Goal: Obtain resource: Download file/media

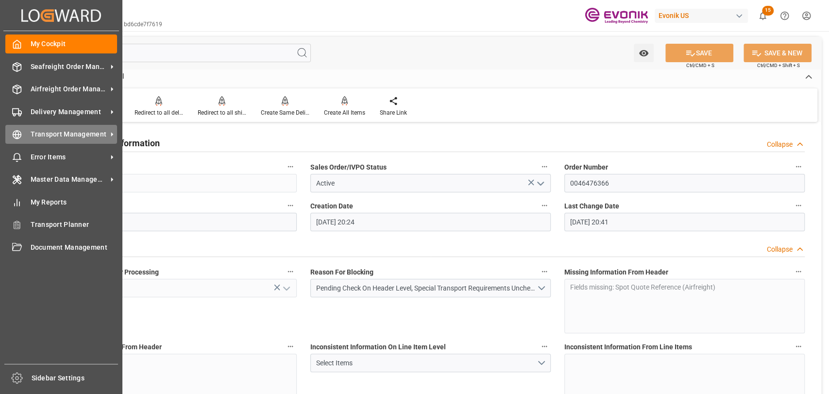
click at [13, 130] on icon at bounding box center [17, 135] width 10 height 10
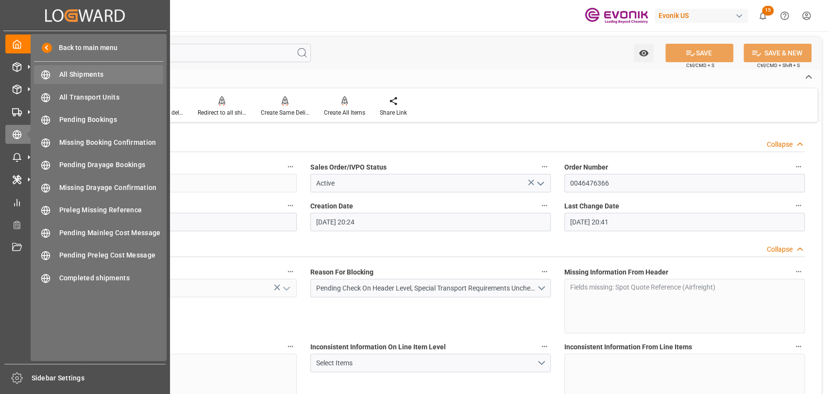
click at [75, 75] on span "All Shipments" at bounding box center [111, 74] width 104 height 10
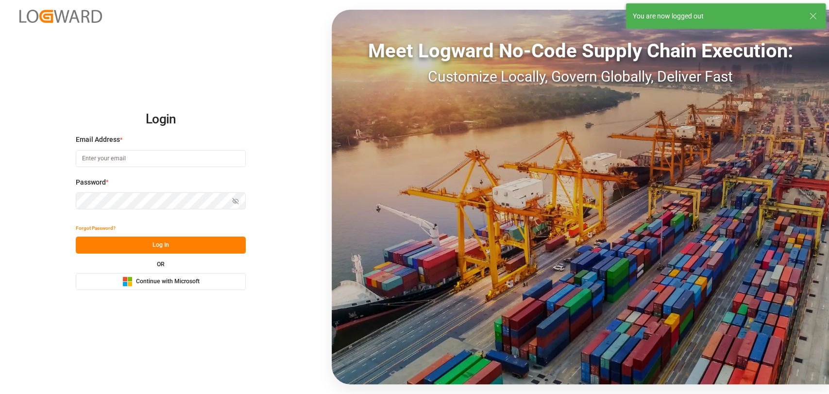
type input "christopher.moffett@leschaco.com"
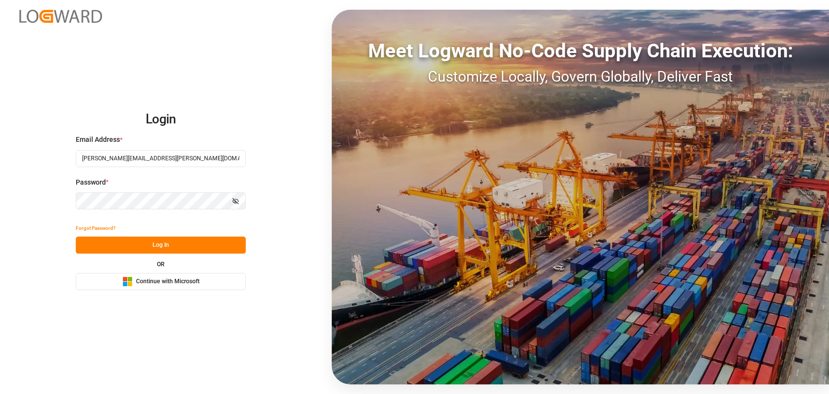
click at [128, 242] on button "Log In" at bounding box center [161, 244] width 170 height 17
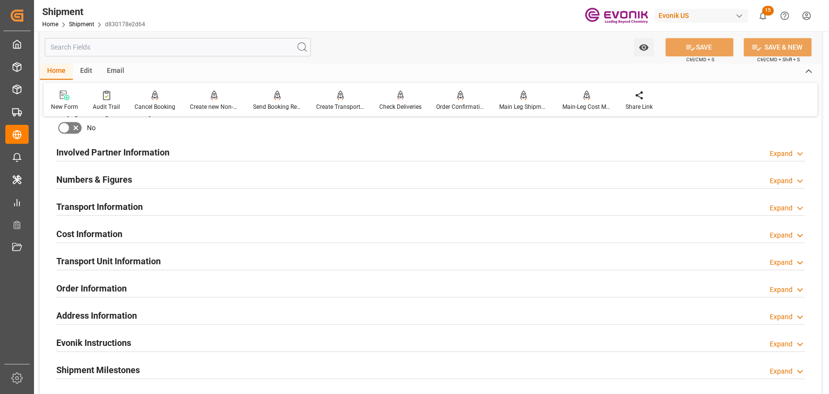
scroll to position [539, 0]
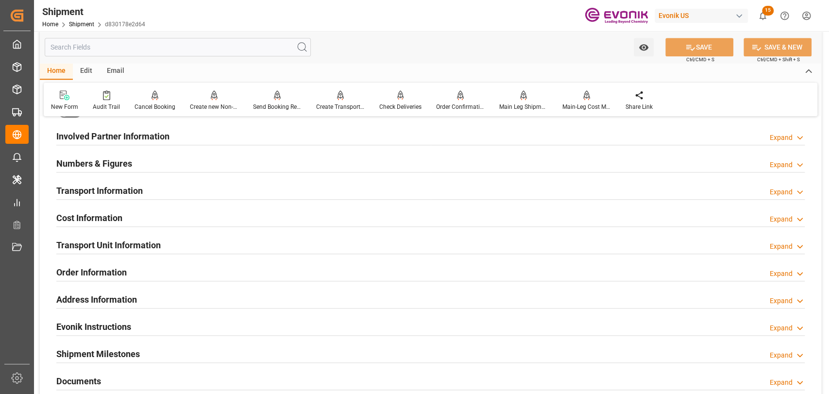
click at [93, 217] on h2 "Cost Information" at bounding box center [89, 217] width 66 height 13
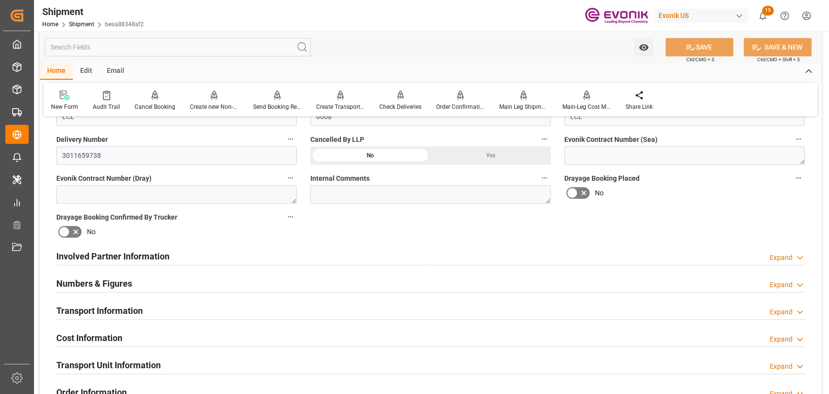
scroll to position [431, 0]
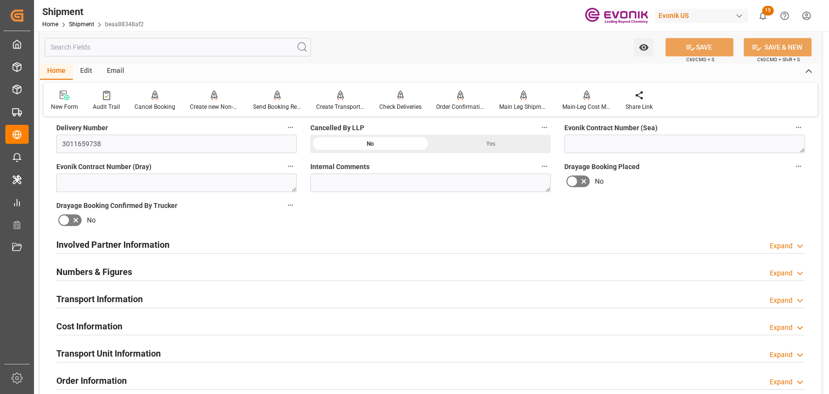
drag, startPoint x: 101, startPoint y: 319, endPoint x: 17, endPoint y: 345, distance: 87.1
click at [101, 319] on h2 "Cost Information" at bounding box center [89, 325] width 66 height 13
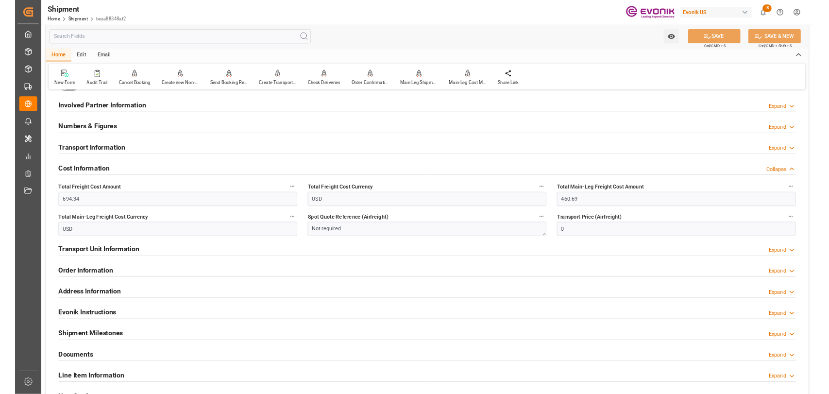
scroll to position [539, 0]
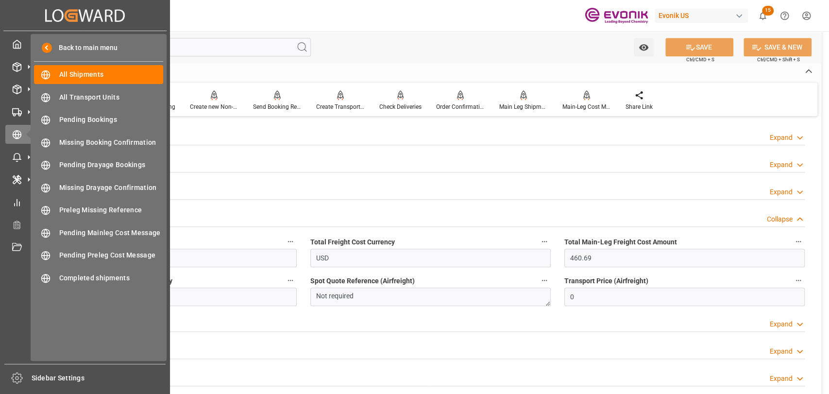
click at [2, 63] on div "Created by potrace 1.15, written by Peter Selinger 2001-2017 Created by potrace…" at bounding box center [85, 194] width 170 height 388
click at [8, 66] on div at bounding box center [13, 67] width 17 height 10
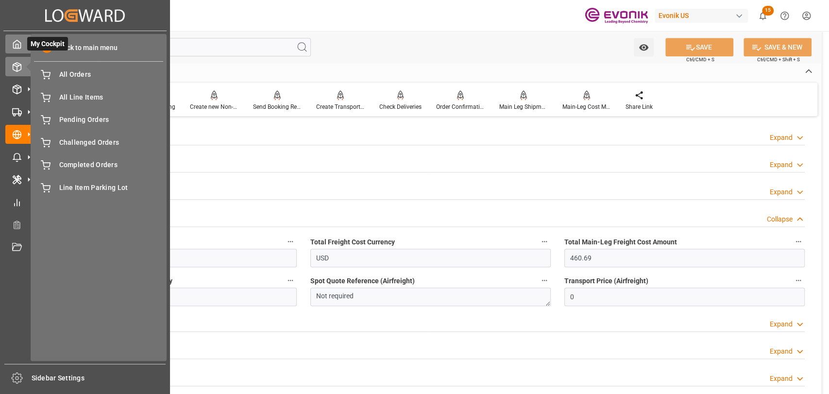
click at [19, 47] on icon at bounding box center [17, 44] width 10 height 10
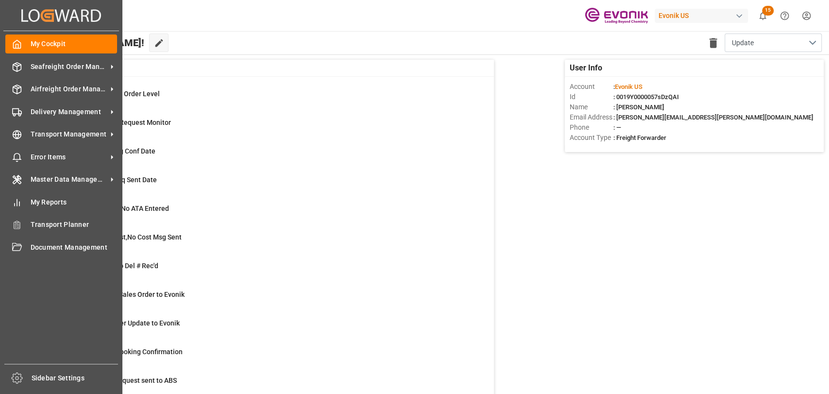
click at [22, 55] on div "My Cockpit My Cockpit Seafreight Order Management Seafreight Order Management A…" at bounding box center [61, 197] width 116 height 333
click at [22, 68] on div "Seafreight Order Management Seafreight Order Management" at bounding box center [61, 66] width 112 height 19
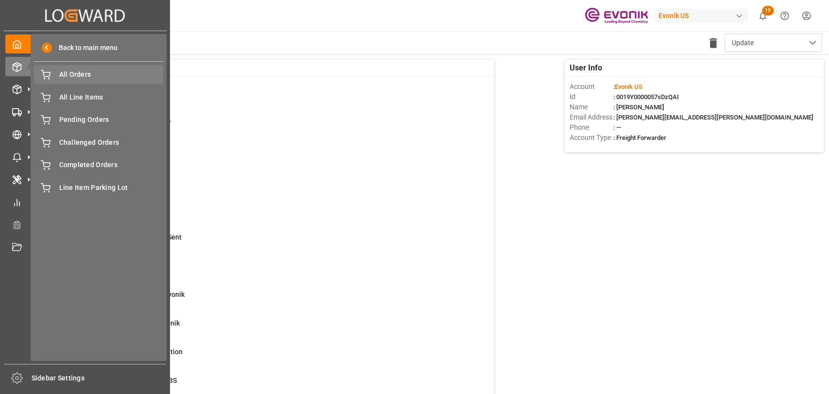
click at [80, 80] on div "All Orders All Orders" at bounding box center [98, 74] width 129 height 19
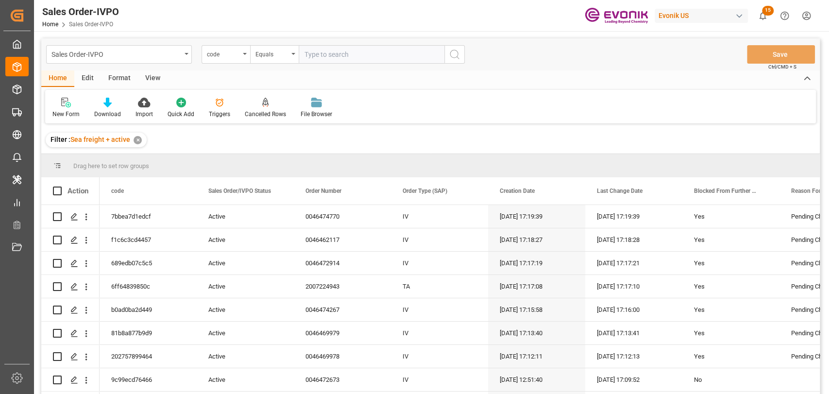
click at [137, 143] on div "✕" at bounding box center [138, 140] width 8 height 8
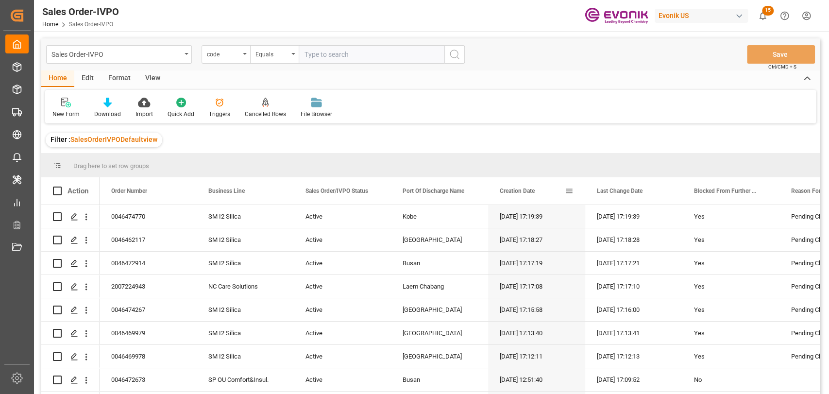
click at [566, 193] on span at bounding box center [569, 190] width 9 height 9
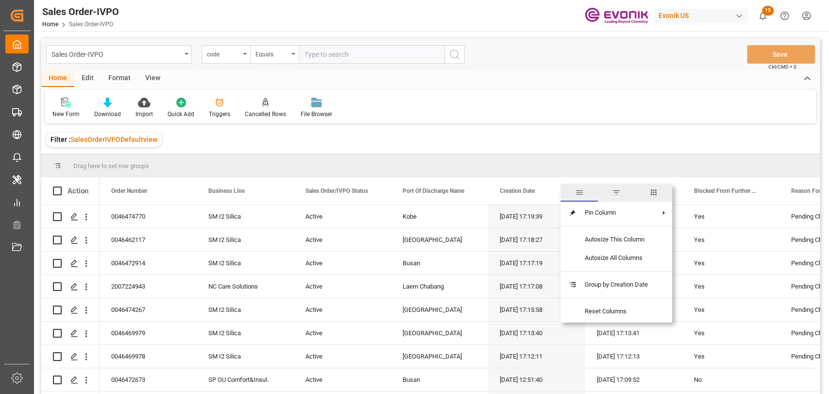
click at [632, 192] on span "filter" at bounding box center [616, 192] width 37 height 17
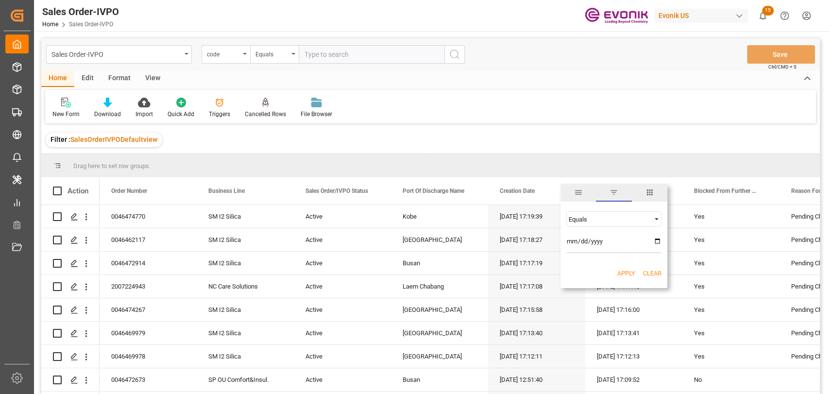
click at [621, 213] on div "Equals" at bounding box center [613, 219] width 95 height 16
click at [590, 279] on span "In range" at bounding box center [579, 281] width 22 height 7
click at [656, 242] on input "date" at bounding box center [613, 243] width 95 height 19
type input "2025-07-01"
drag, startPoint x: 620, startPoint y: 266, endPoint x: 638, endPoint y: 266, distance: 18.0
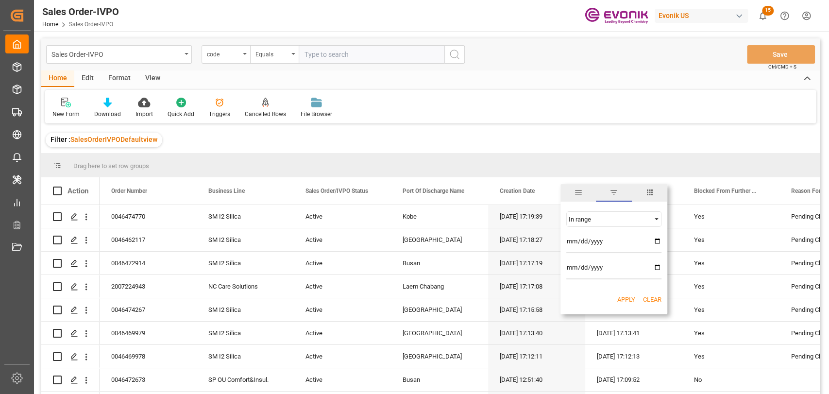
click at [621, 266] on input "date" at bounding box center [613, 269] width 95 height 19
click at [654, 269] on input "date" at bounding box center [613, 269] width 95 height 19
type input "2025-09-30"
click at [622, 297] on button "Apply" at bounding box center [626, 300] width 18 height 10
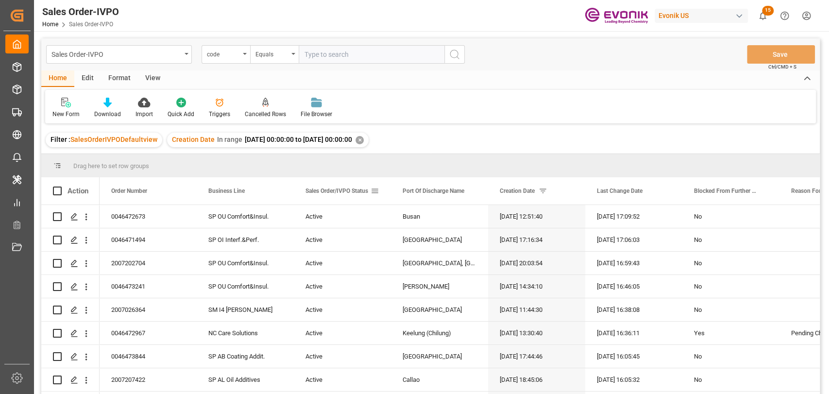
click at [375, 190] on span at bounding box center [374, 190] width 9 height 9
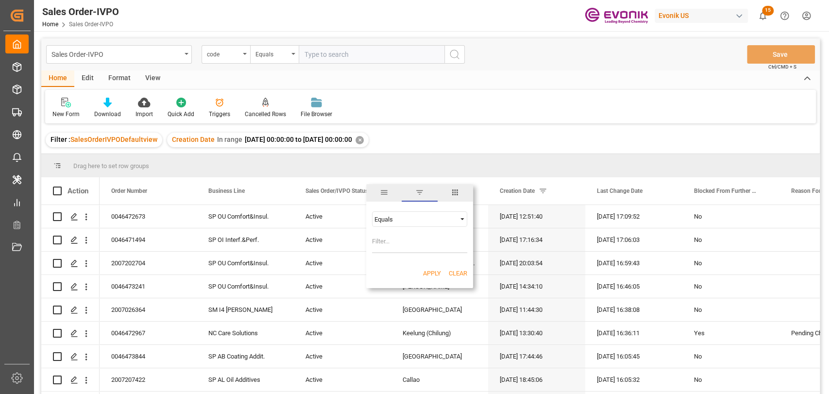
click at [466, 190] on span "columns" at bounding box center [454, 192] width 35 height 17
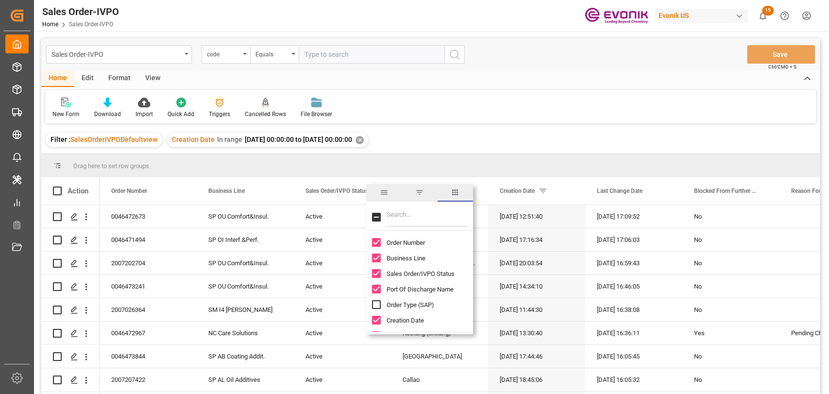
click at [424, 195] on span "filter" at bounding box center [419, 192] width 35 height 17
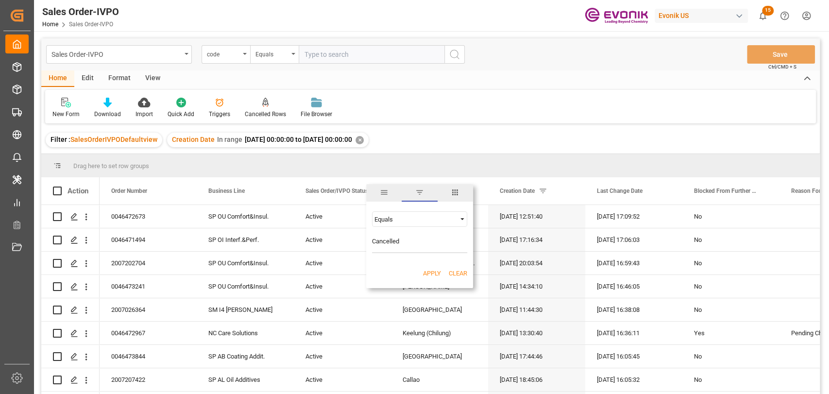
type input "Cancelled"
click at [427, 273] on button "Apply" at bounding box center [432, 273] width 18 height 10
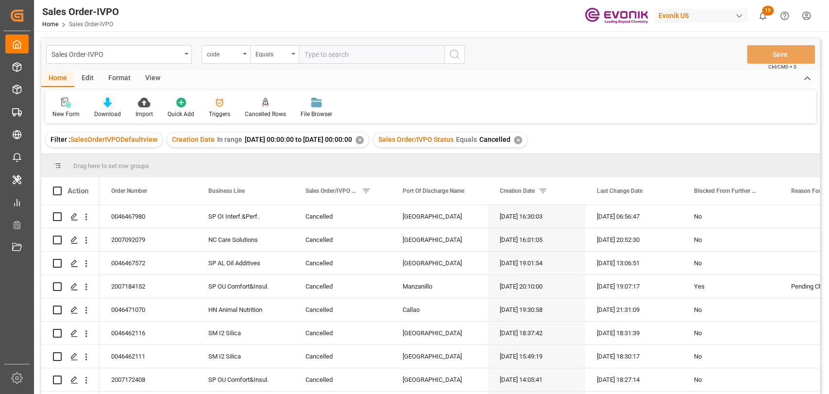
click at [106, 101] on icon at bounding box center [107, 103] width 8 height 10
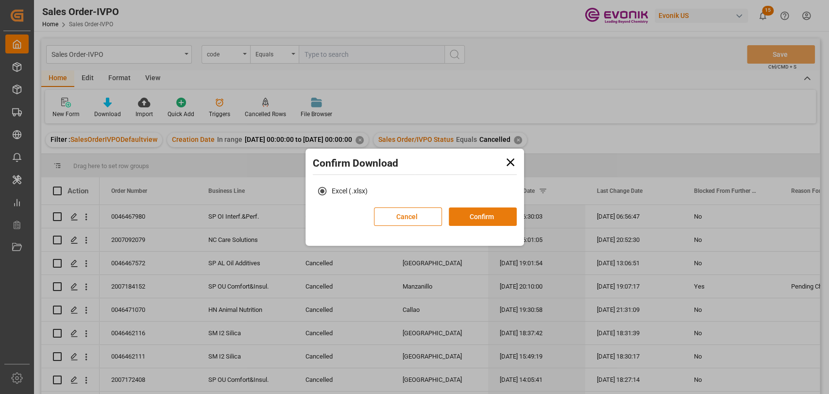
click at [458, 211] on button "Confirm" at bounding box center [483, 216] width 68 height 18
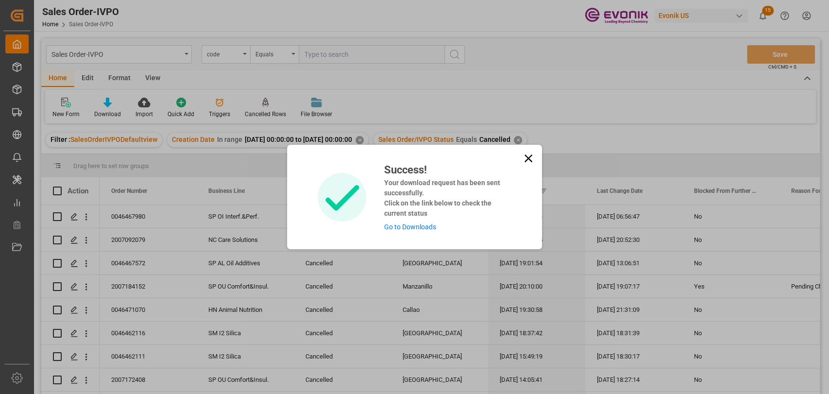
click at [411, 224] on link "Go to Downloads" at bounding box center [410, 227] width 52 height 8
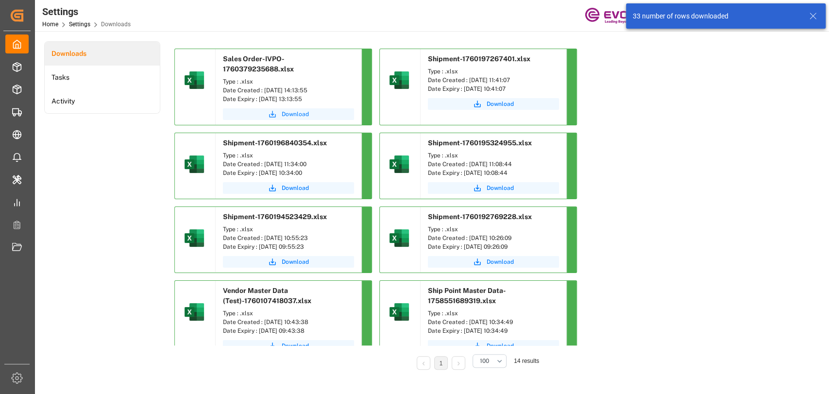
click at [292, 110] on span "Download" at bounding box center [295, 114] width 27 height 9
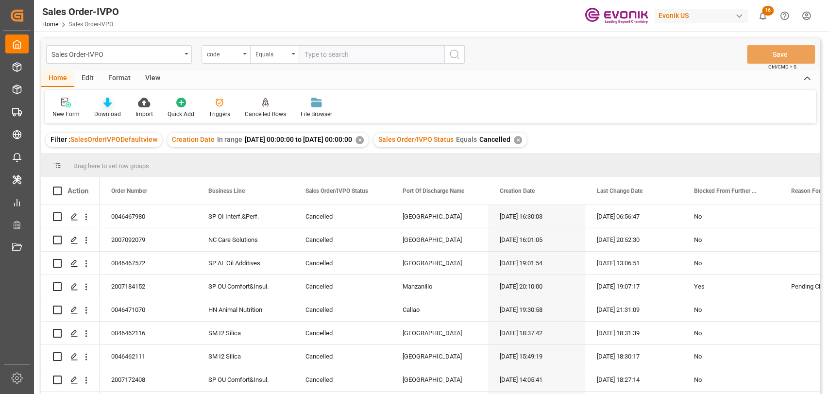
click at [94, 108] on div "Download" at bounding box center [107, 107] width 41 height 21
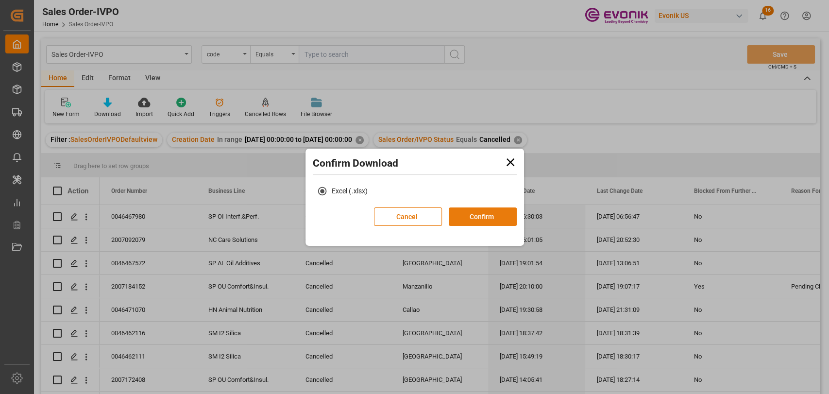
click at [477, 214] on button "Confirm" at bounding box center [483, 216] width 68 height 18
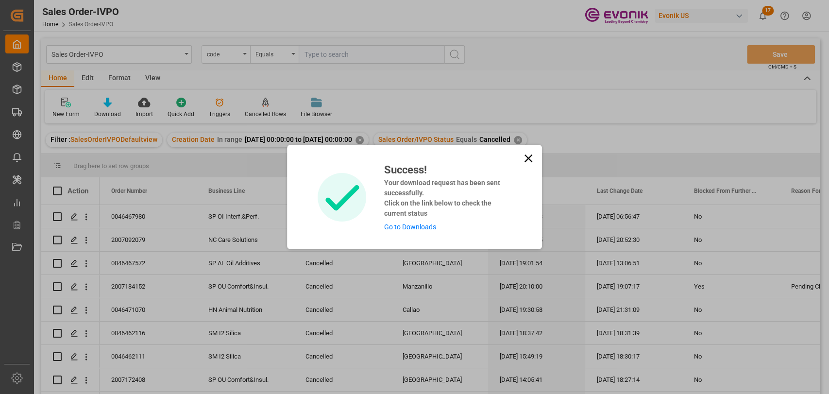
click at [529, 154] on icon at bounding box center [528, 158] width 14 height 14
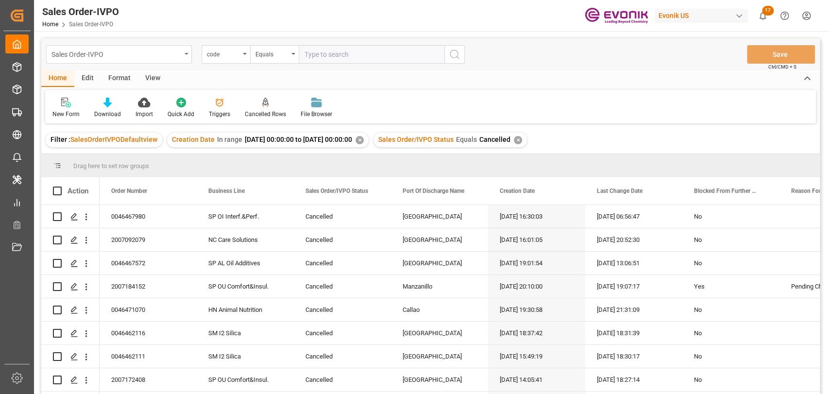
click at [186, 49] on div "Sales Order-IVPO" at bounding box center [119, 54] width 146 height 18
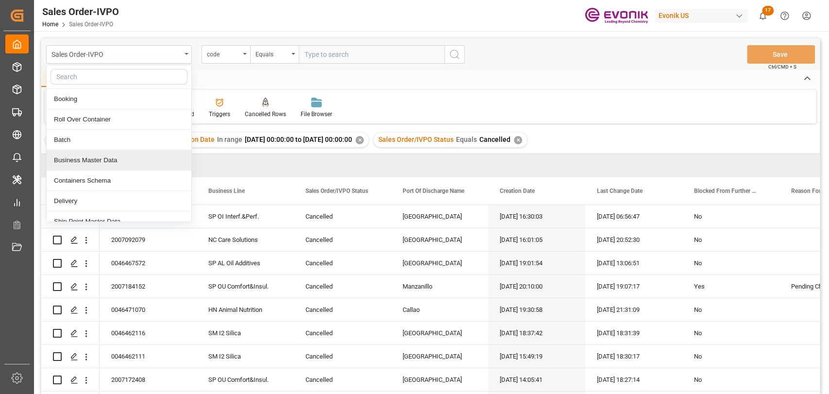
click at [649, 134] on div "Filter : SalesOrderIVPODefaultview Creation Date In range 2025-07-01 00:00:00 t…" at bounding box center [430, 139] width 778 height 27
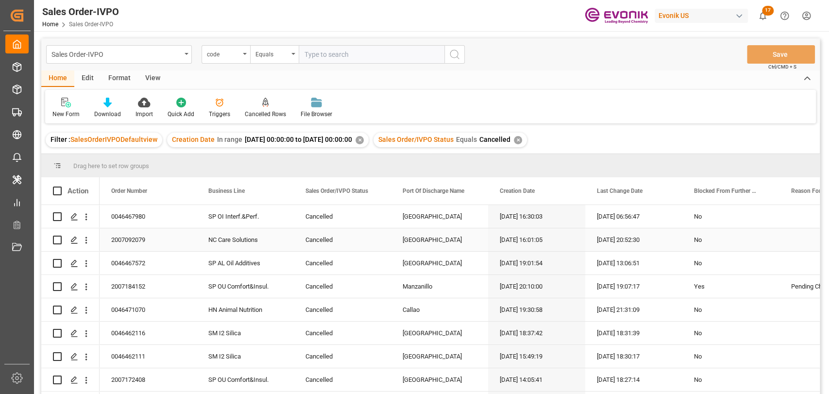
click at [694, 239] on div "No" at bounding box center [731, 240] width 74 height 22
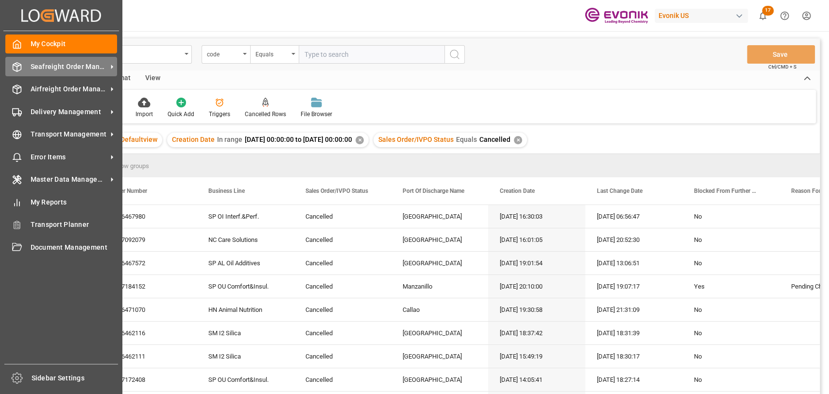
click at [22, 66] on div "Seafreight Order Management Seafreight Order Management" at bounding box center [61, 66] width 112 height 19
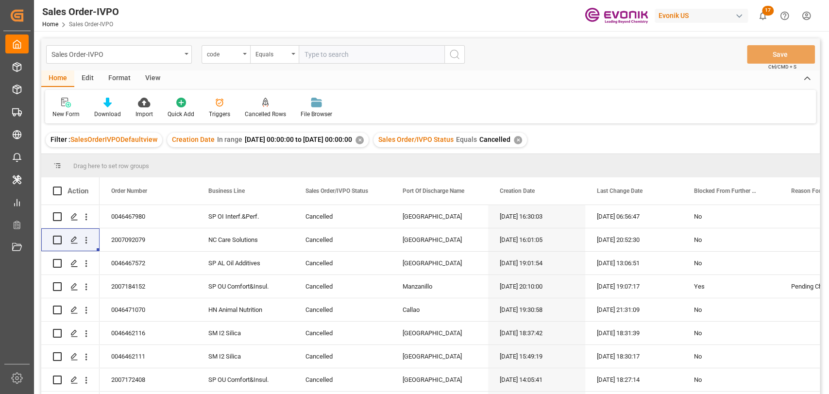
click at [450, 78] on div "Home Edit Format View" at bounding box center [430, 78] width 778 height 17
click at [129, 78] on div "Format" at bounding box center [119, 78] width 37 height 17
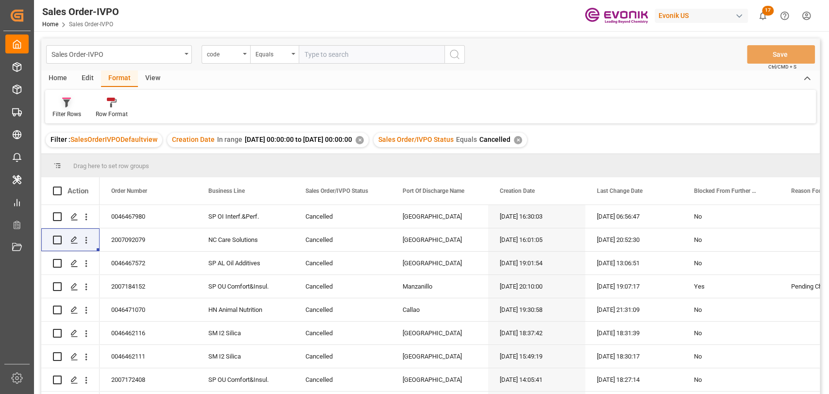
click at [71, 107] on div "Filter Rows" at bounding box center [66, 107] width 43 height 21
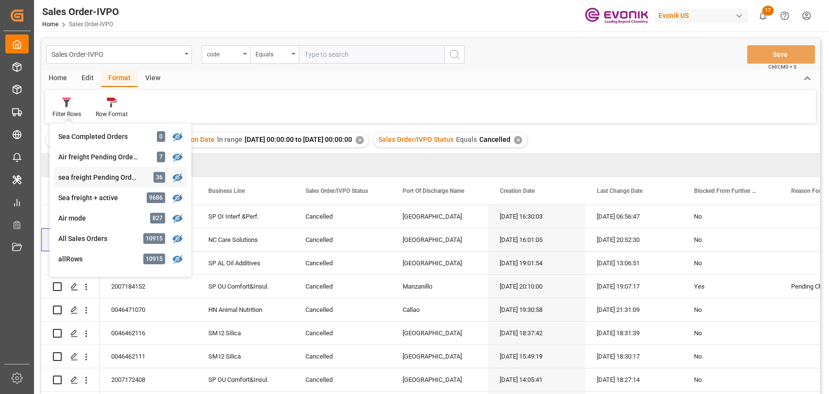
scroll to position [160, 0]
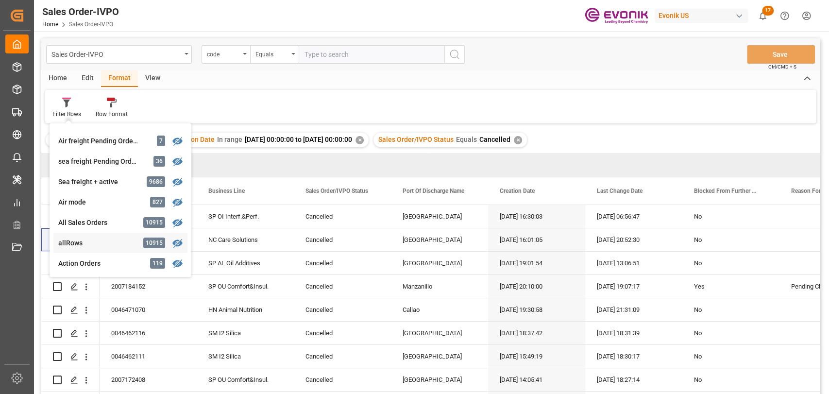
click at [80, 242] on div "Sales Order-IVPO code Equals Save Ctrl/CMD + S Home Edit Format View Filter Row…" at bounding box center [430, 228] width 778 height 381
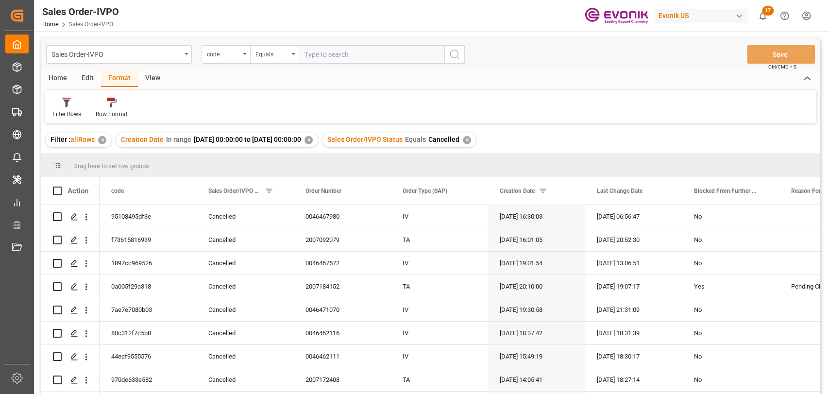
click at [104, 141] on div "✕" at bounding box center [102, 140] width 8 height 8
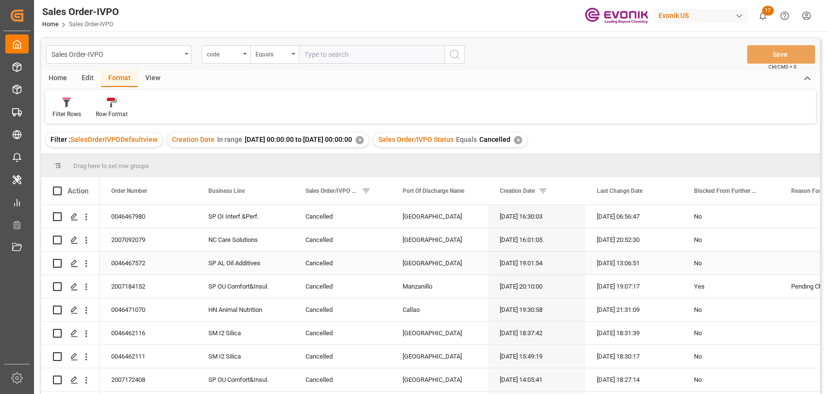
click at [572, 255] on div "08-11-2025 19:01:54" at bounding box center [536, 263] width 97 height 23
drag, startPoint x: 368, startPoint y: 190, endPoint x: 374, endPoint y: 191, distance: 5.9
click at [374, 191] on div "Sales Order/IVPO Status" at bounding box center [342, 190] width 74 height 27
click at [374, 191] on span at bounding box center [374, 190] width 9 height 9
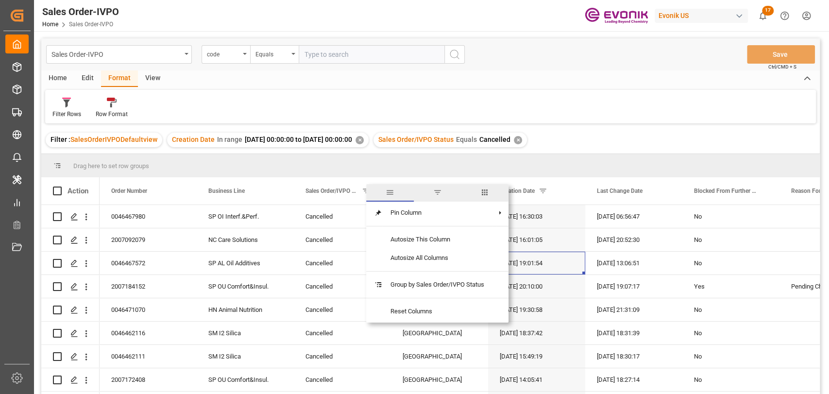
click at [486, 196] on span "columns" at bounding box center [484, 192] width 9 height 9
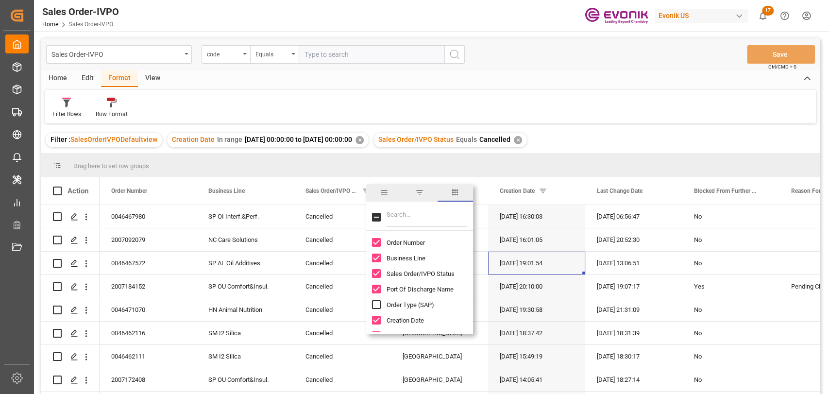
click at [374, 215] on input "Toggle Select All Columns" at bounding box center [376, 217] width 9 height 9
checkbox input "true"
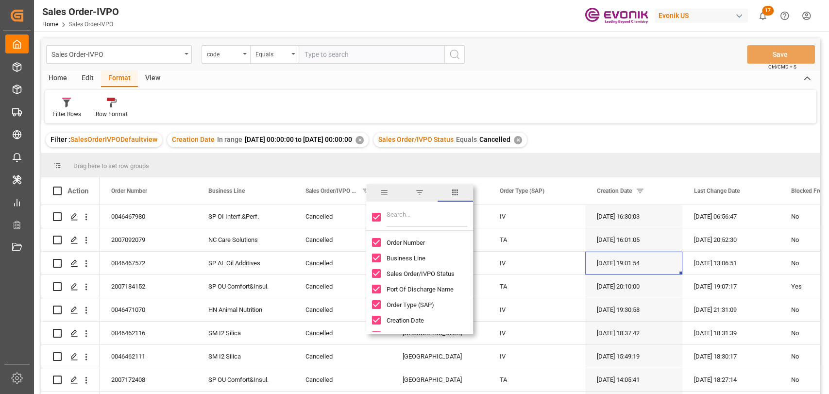
click at [649, 129] on div "Filter : SalesOrderIVPODefaultview Creation Date In range 2025-07-01 00:00:00 t…" at bounding box center [430, 139] width 778 height 27
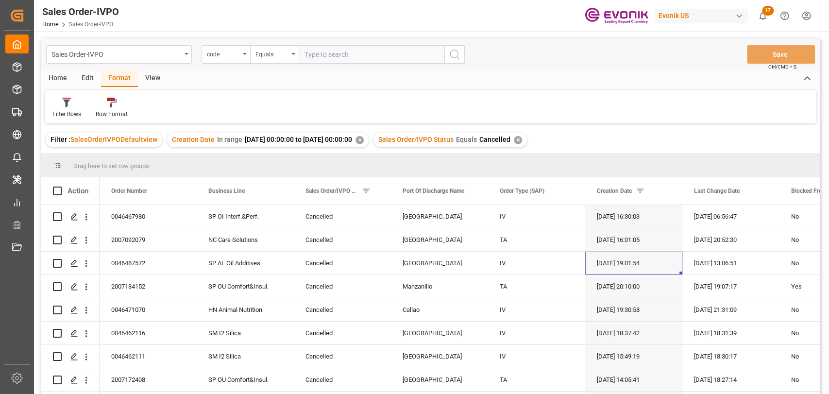
click at [68, 77] on div "Home" at bounding box center [57, 78] width 33 height 17
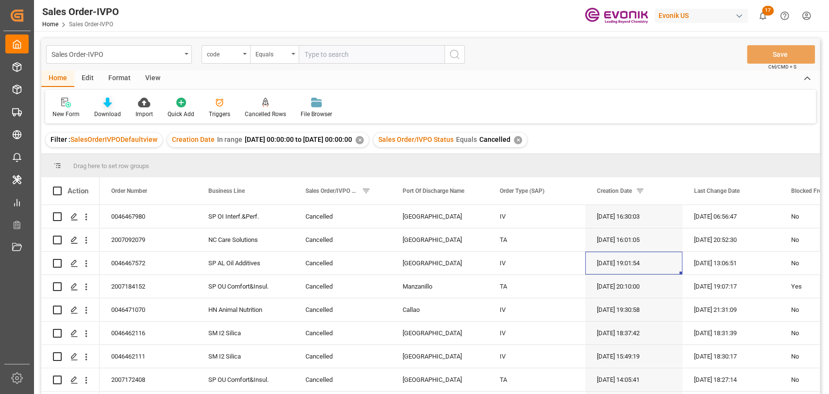
click at [105, 110] on div "Download" at bounding box center [107, 114] width 27 height 9
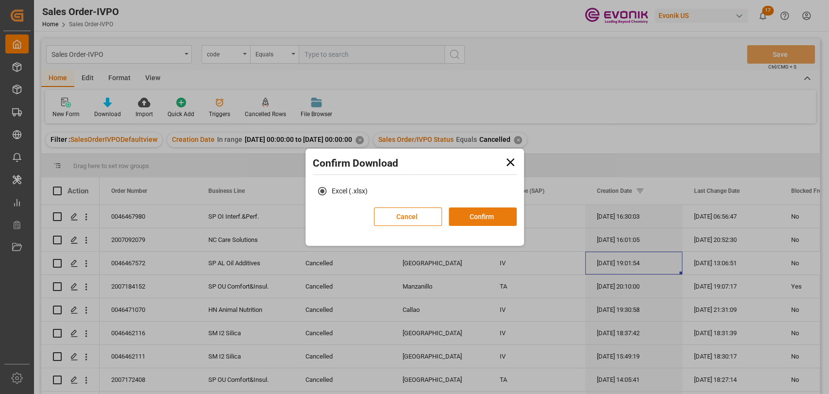
click at [467, 216] on button "Confirm" at bounding box center [483, 216] width 68 height 18
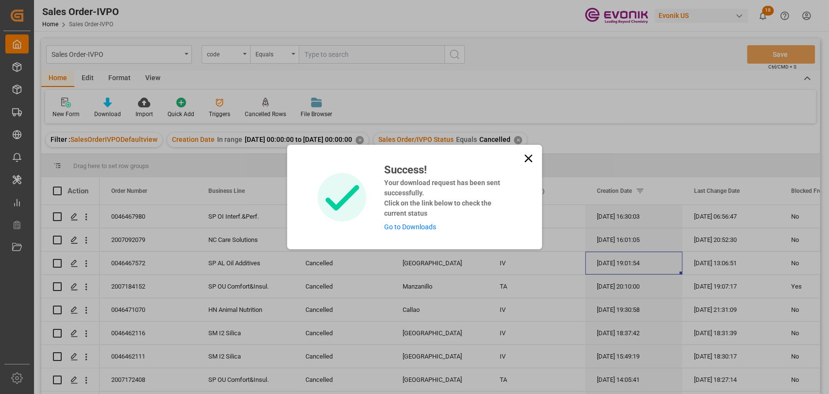
click at [523, 162] on icon at bounding box center [528, 158] width 14 height 14
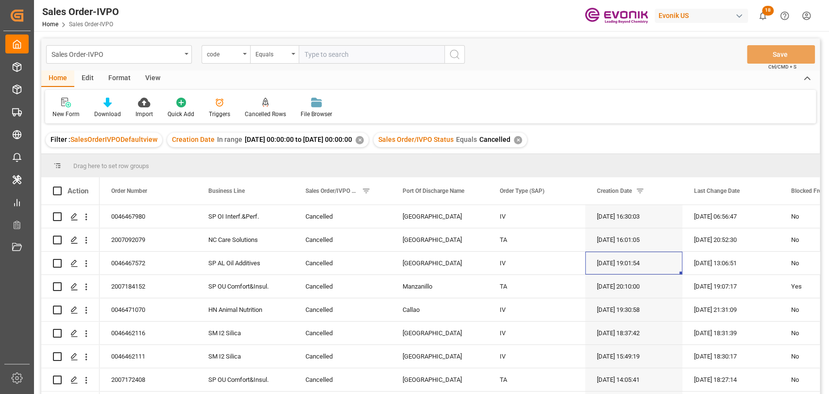
click at [522, 142] on div "✕" at bounding box center [518, 140] width 8 height 8
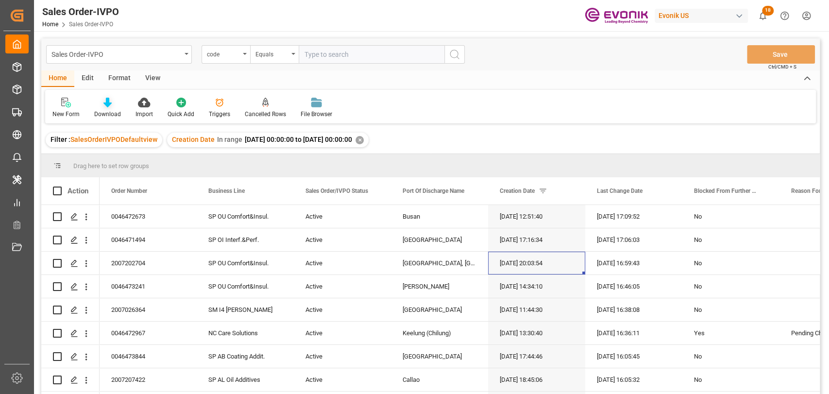
click at [117, 102] on div at bounding box center [107, 102] width 27 height 10
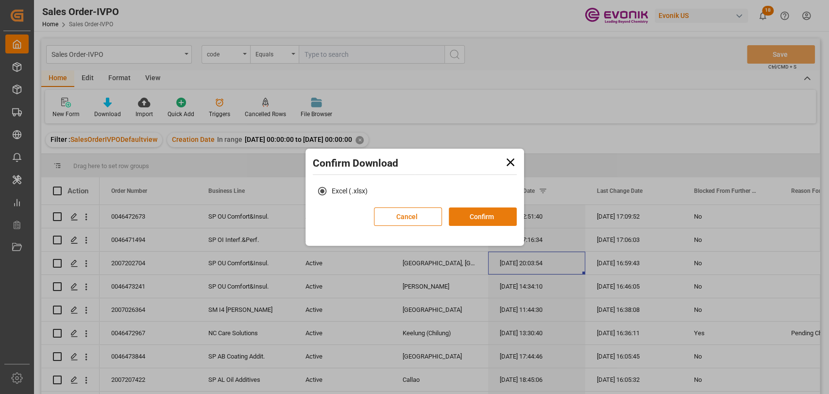
click at [481, 214] on button "Confirm" at bounding box center [483, 216] width 68 height 18
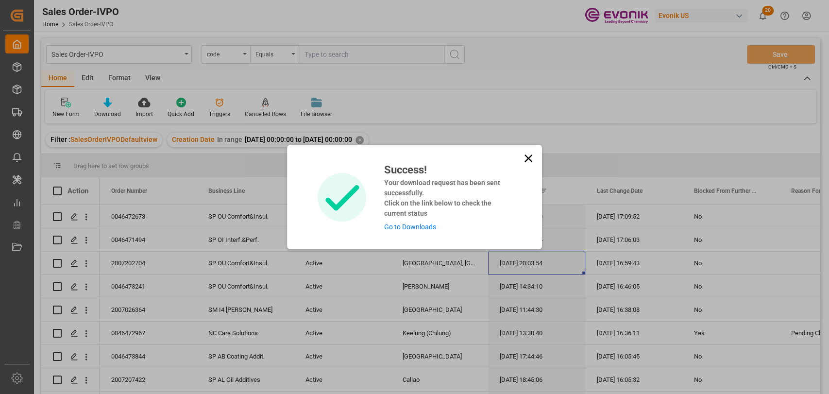
click at [524, 160] on icon at bounding box center [528, 158] width 14 height 14
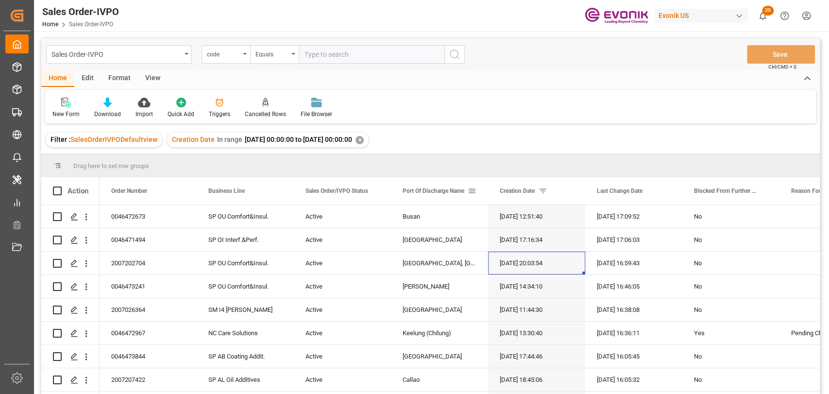
click at [471, 190] on span at bounding box center [472, 190] width 9 height 9
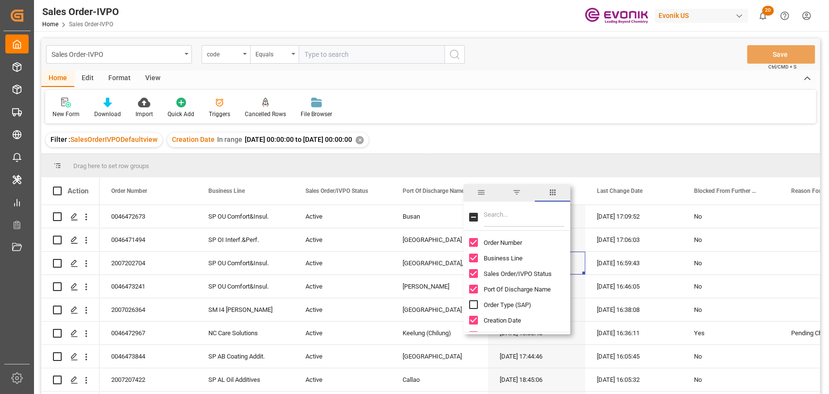
click at [471, 216] on input "Toggle Select All Columns" at bounding box center [473, 217] width 9 height 9
checkbox input "true"
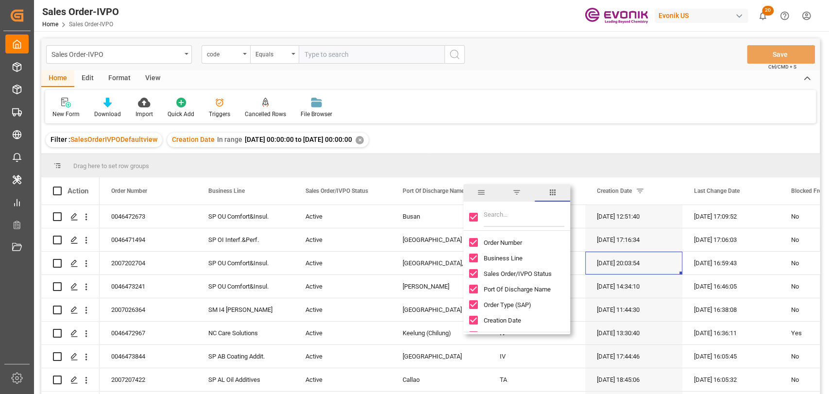
click at [482, 125] on div "Sales Order-IVPO code Equals Save Ctrl/CMD + S Home Edit Format View New Form D…" at bounding box center [430, 228] width 778 height 381
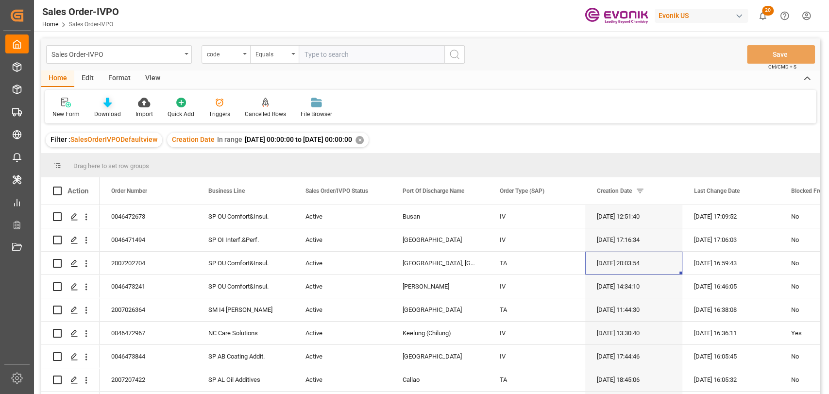
click at [100, 98] on div at bounding box center [107, 102] width 27 height 10
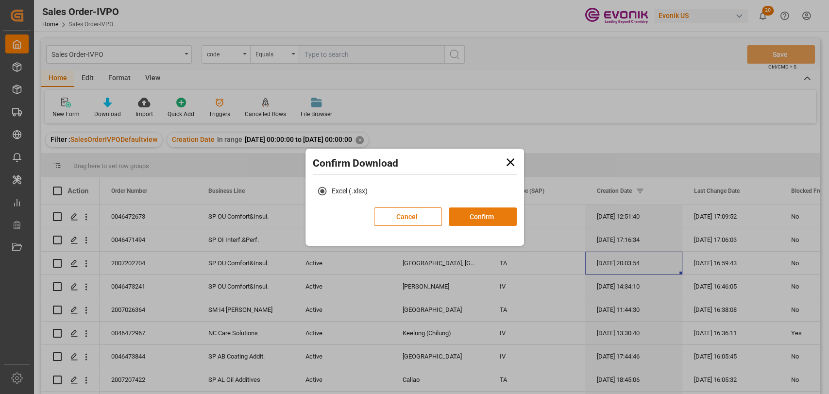
click at [482, 217] on button "Confirm" at bounding box center [483, 216] width 68 height 18
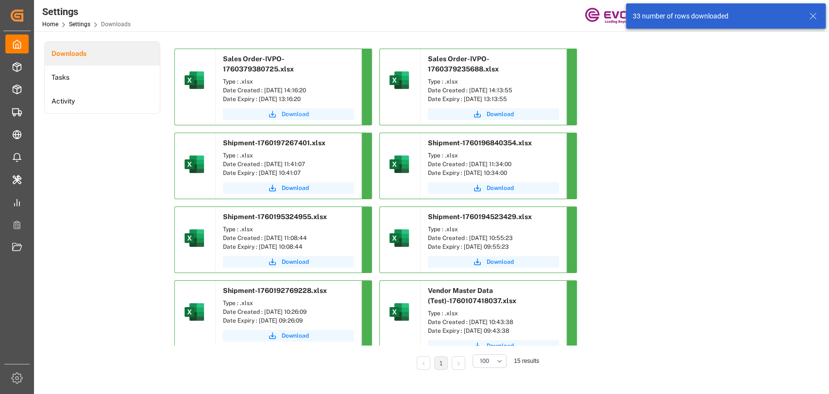
click at [280, 108] on button "Download" at bounding box center [288, 114] width 131 height 12
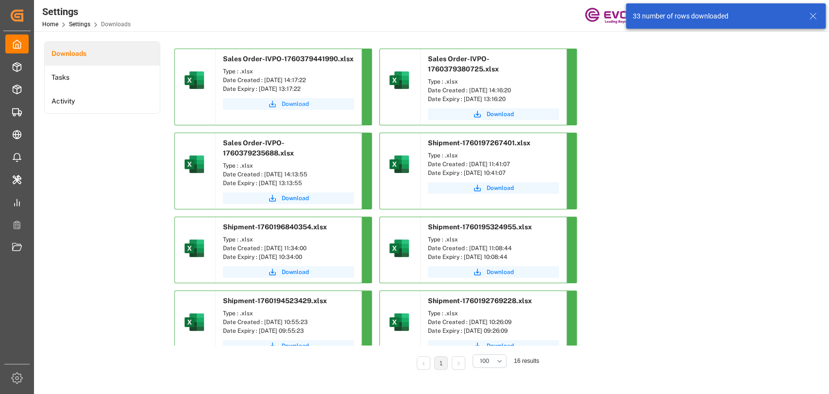
click at [285, 100] on span "Download" at bounding box center [295, 104] width 27 height 9
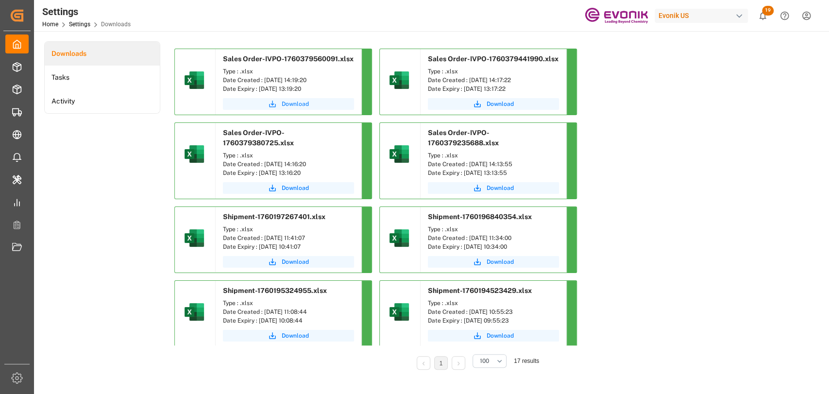
click at [284, 106] on span "Download" at bounding box center [295, 104] width 27 height 9
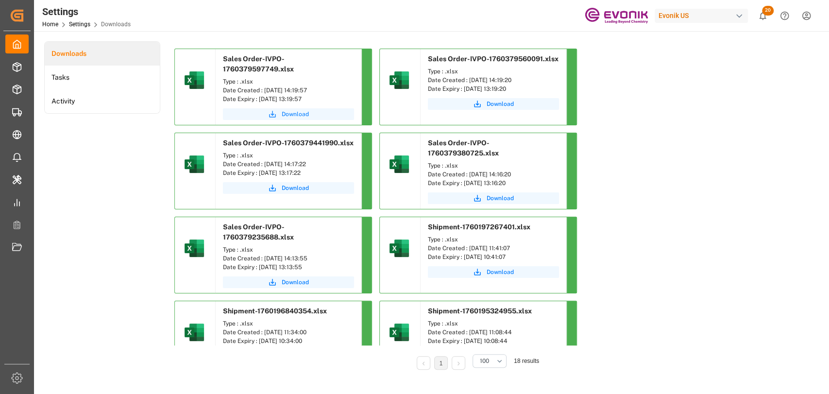
click at [280, 108] on button "Download" at bounding box center [288, 114] width 131 height 12
